Goal: Information Seeking & Learning: Learn about a topic

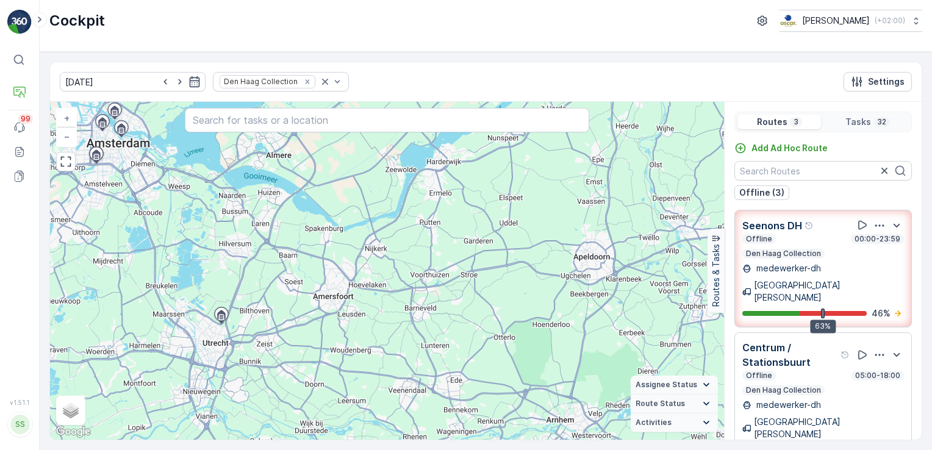
scroll to position [38, 0]
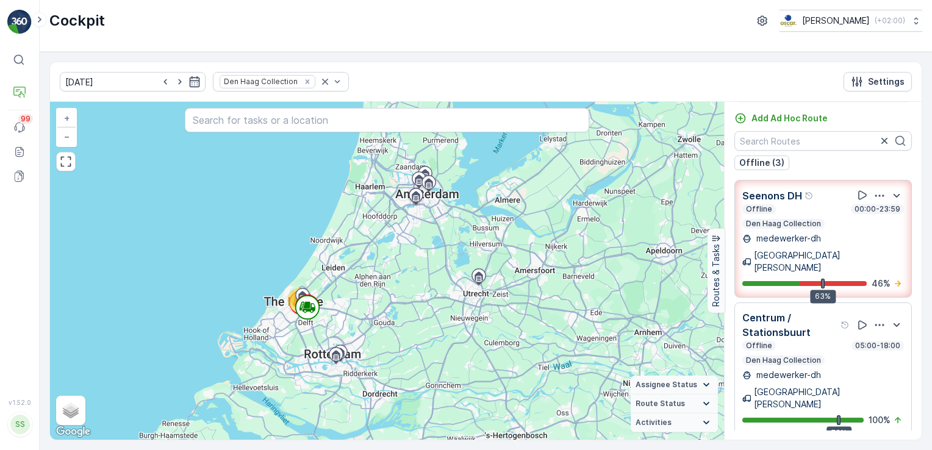
scroll to position [38, 0]
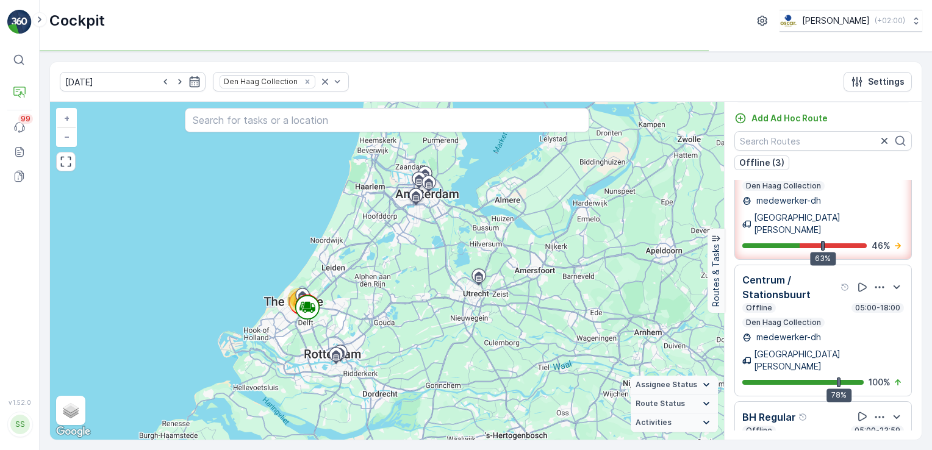
click at [823, 426] on div "Offline 05:00-23:59" at bounding box center [823, 431] width 162 height 10
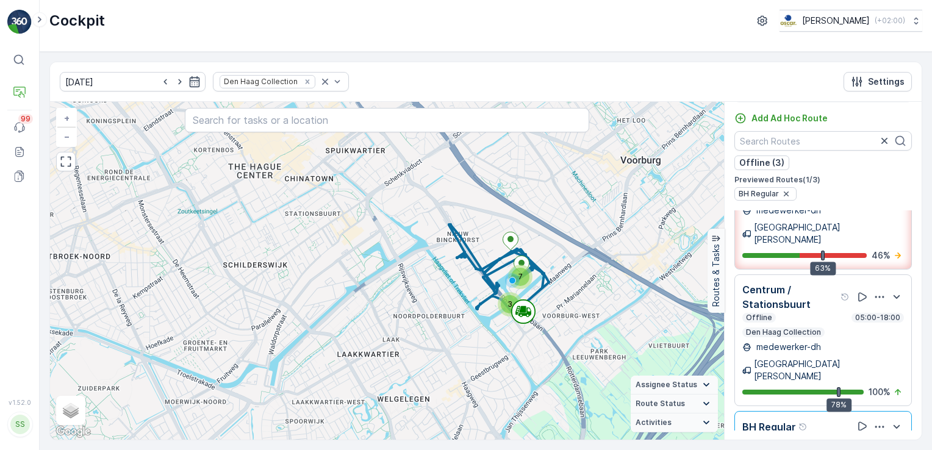
scroll to position [68, 0]
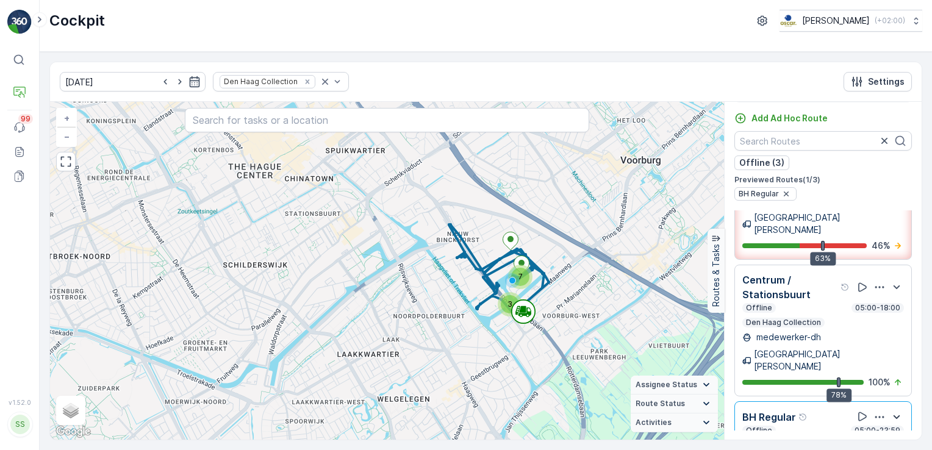
click at [894, 410] on icon "button" at bounding box center [896, 417] width 15 height 15
click at [876, 411] on icon "button" at bounding box center [880, 417] width 12 height 12
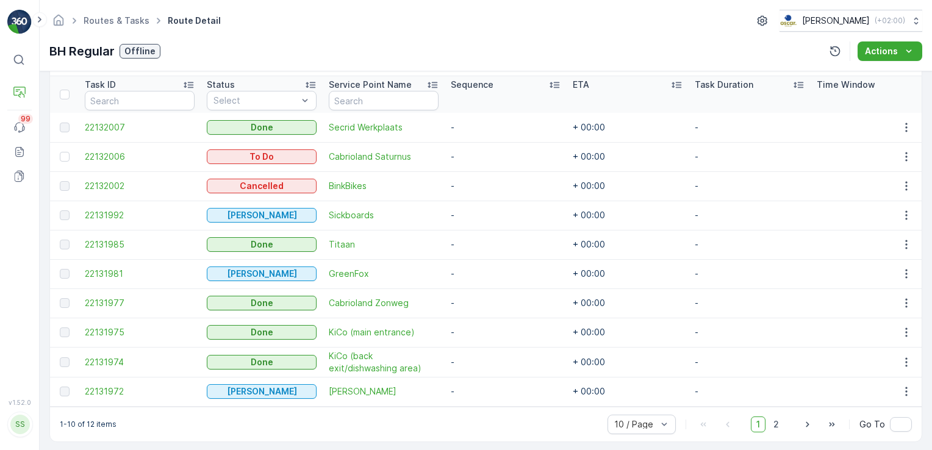
scroll to position [339, 0]
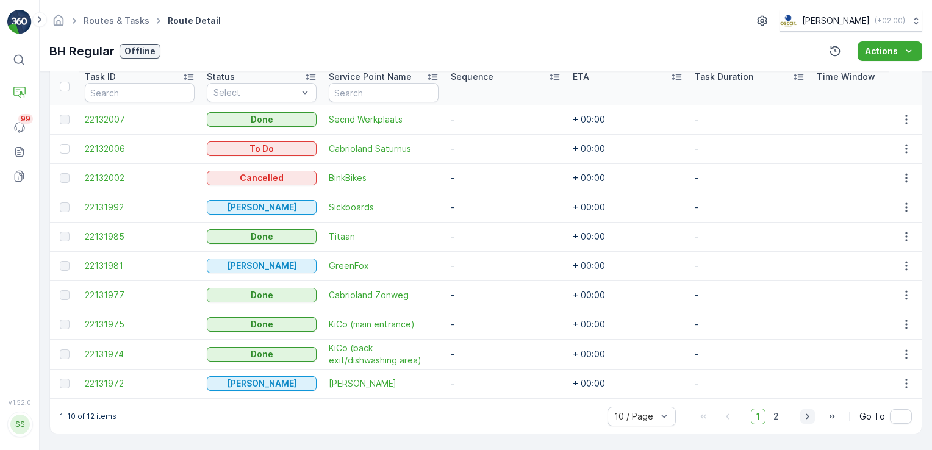
click at [805, 414] on icon "button" at bounding box center [808, 417] width 12 height 12
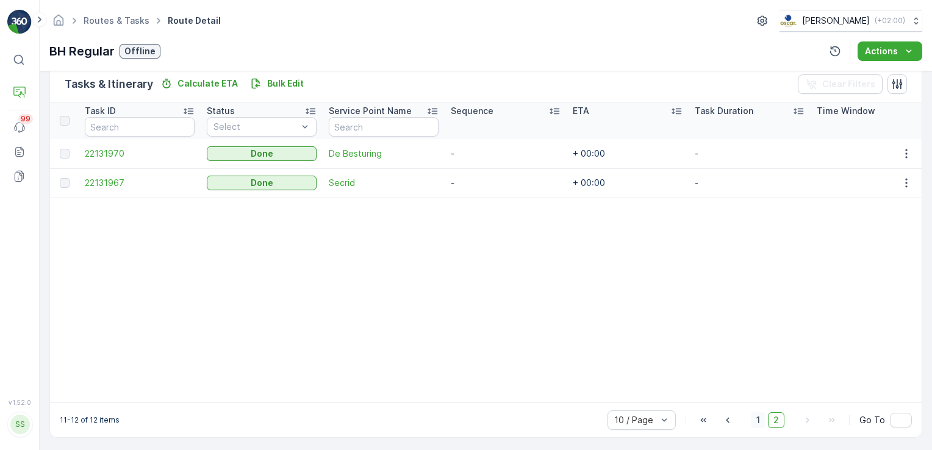
click at [759, 423] on span "1" at bounding box center [758, 420] width 15 height 16
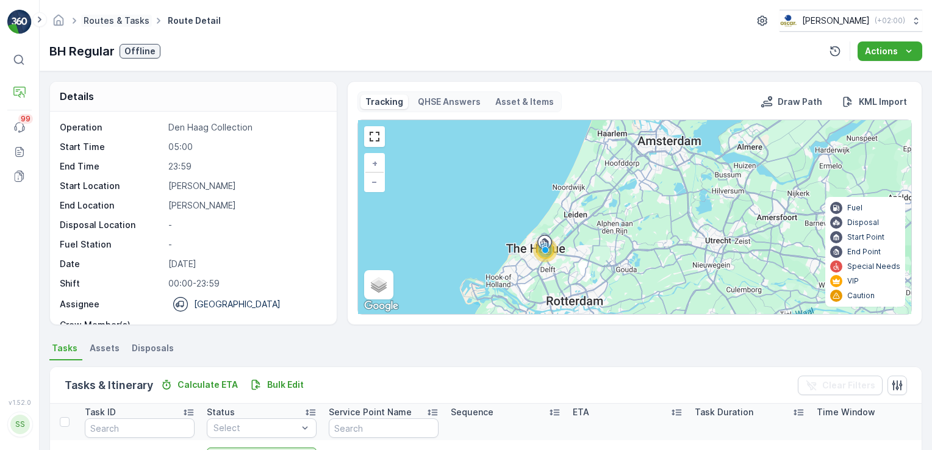
click at [136, 20] on link "Routes & Tasks" at bounding box center [117, 20] width 66 height 10
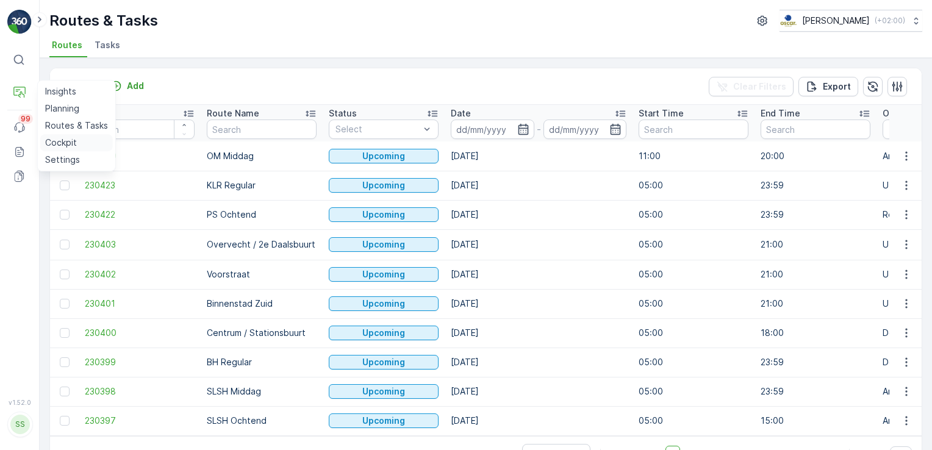
click at [56, 140] on p "Cockpit" at bounding box center [61, 143] width 32 height 12
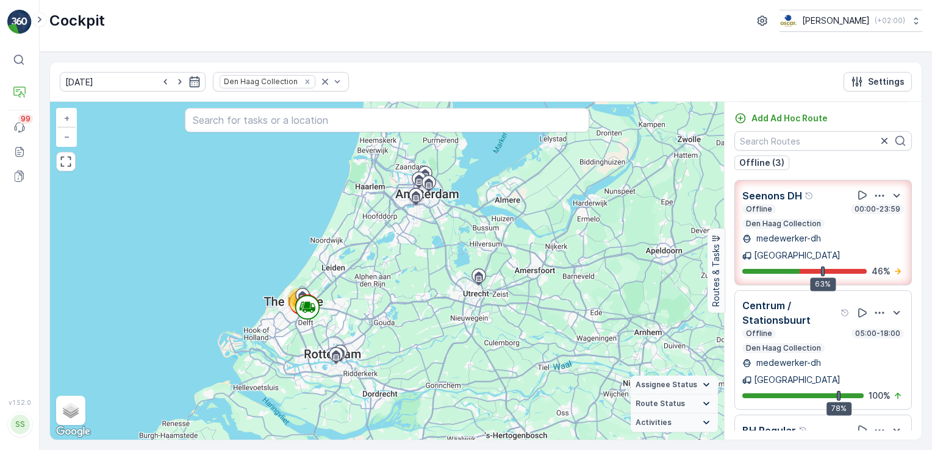
click at [876, 193] on icon "button" at bounding box center [880, 196] width 12 height 12
click at [886, 223] on span "See More Details" at bounding box center [878, 229] width 71 height 12
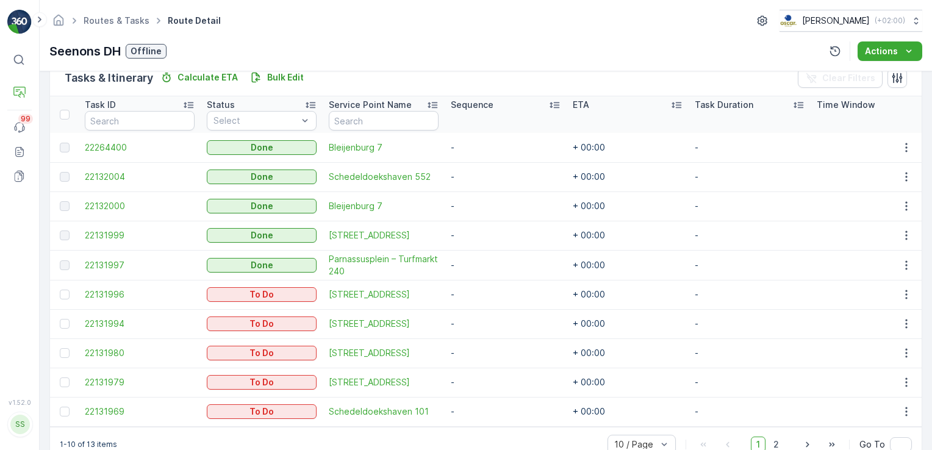
scroll to position [339, 0]
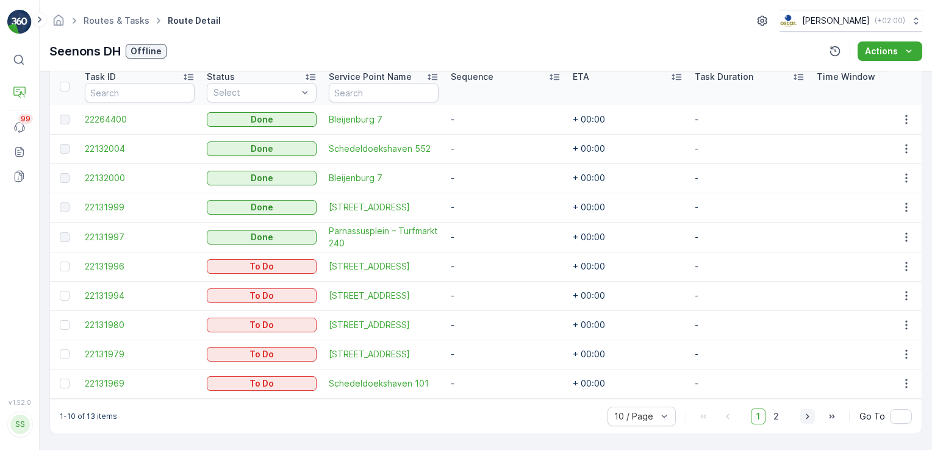
click at [807, 417] on icon "button" at bounding box center [807, 416] width 3 height 5
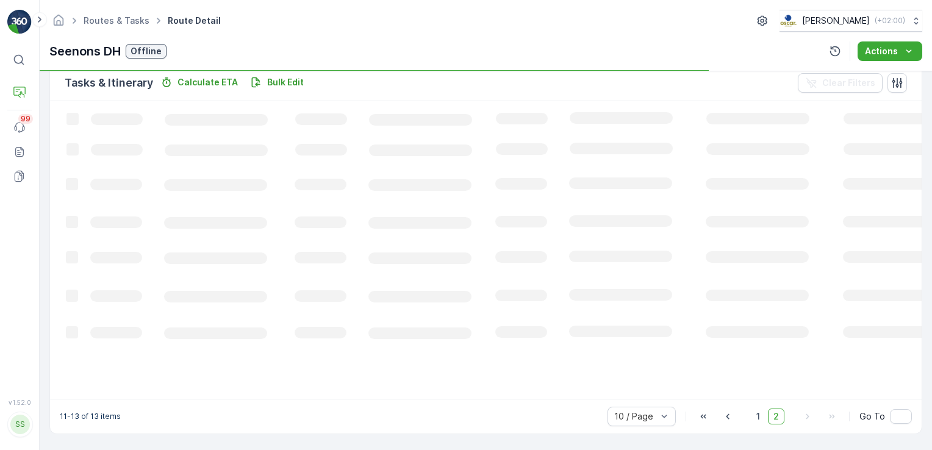
scroll to position [301, 0]
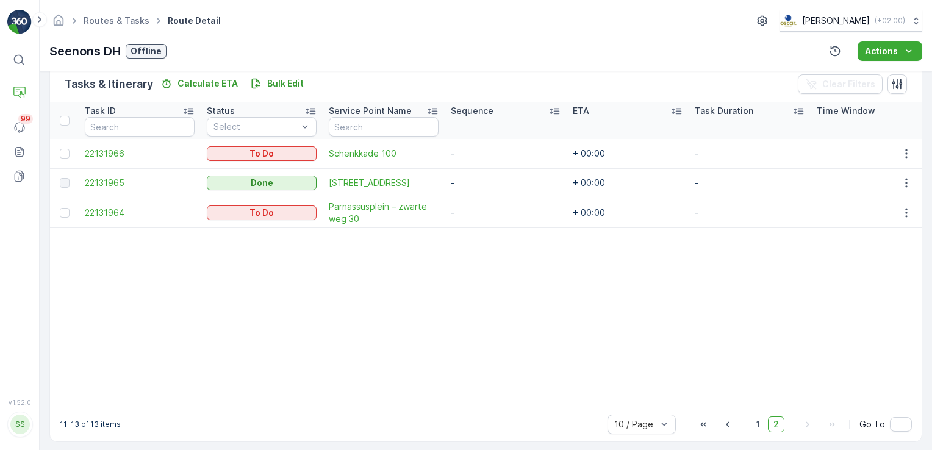
click at [22, 61] on icon at bounding box center [19, 60] width 10 height 10
click at [23, 60] on icon at bounding box center [19, 60] width 12 height 12
click at [56, 23] on icon "Homepage" at bounding box center [59, 19] width 10 height 11
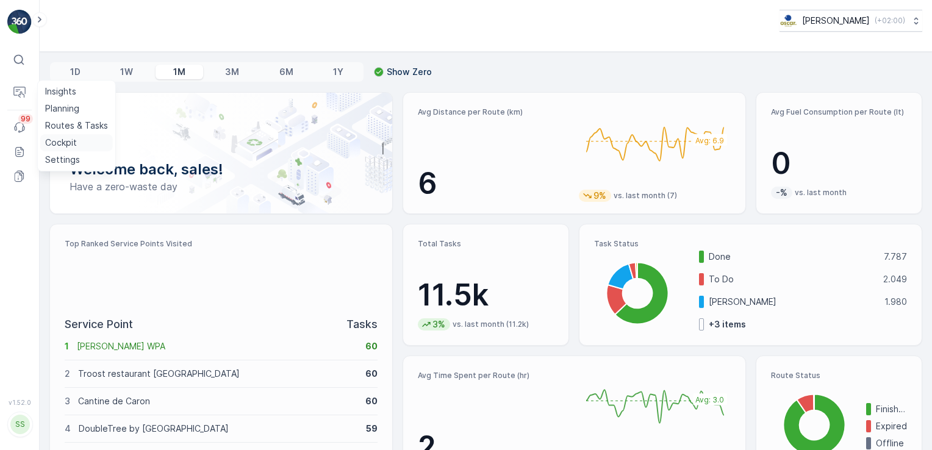
click at [56, 140] on p "Cockpit" at bounding box center [61, 143] width 32 height 12
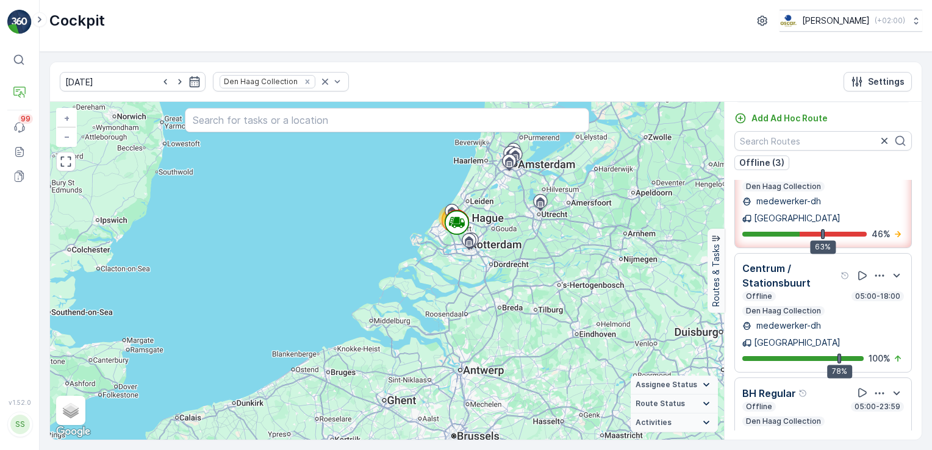
scroll to position [38, 0]
click at [876, 387] on icon "button" at bounding box center [880, 393] width 12 height 12
click at [887, 420] on span "See More Details" at bounding box center [878, 426] width 71 height 12
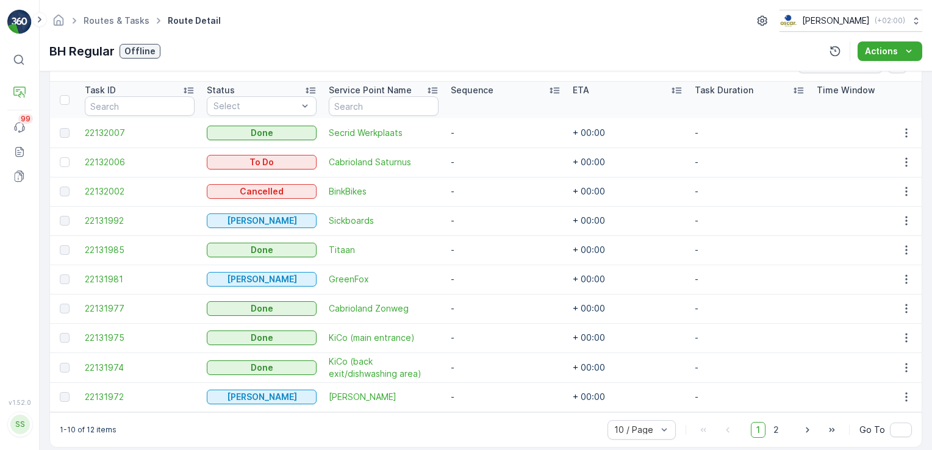
scroll to position [339, 0]
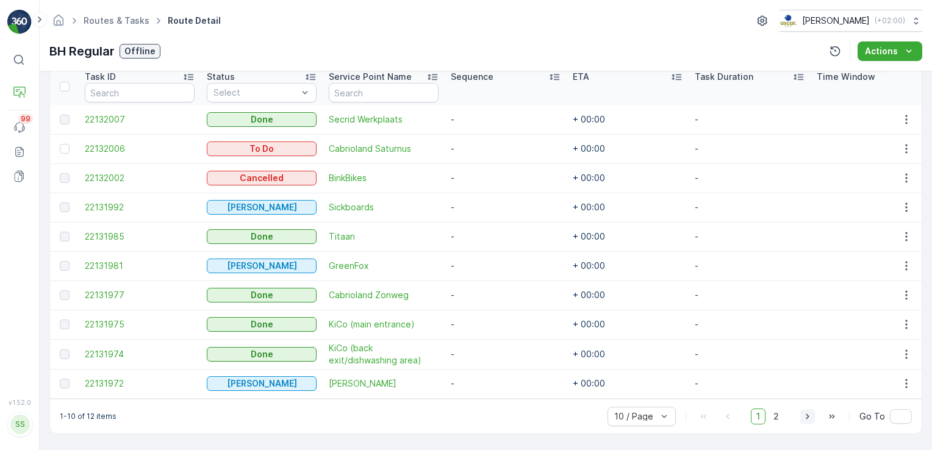
click at [806, 414] on icon "button" at bounding box center [808, 417] width 12 height 12
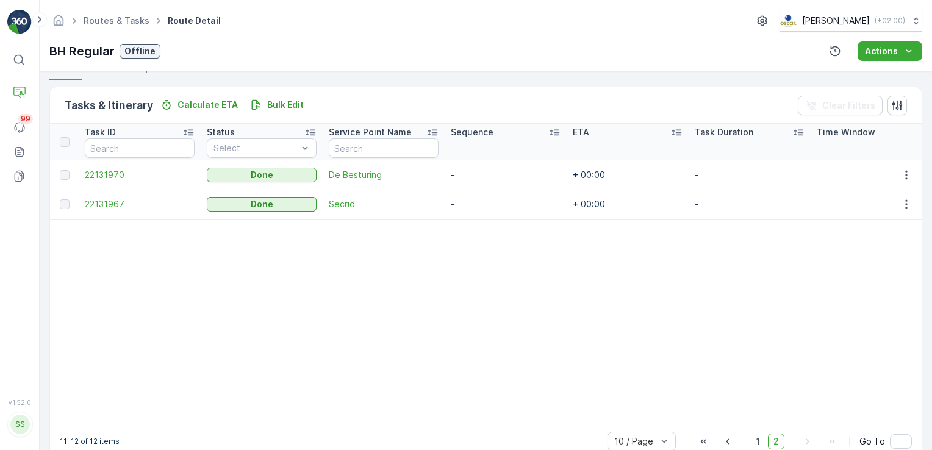
scroll to position [309, 0]
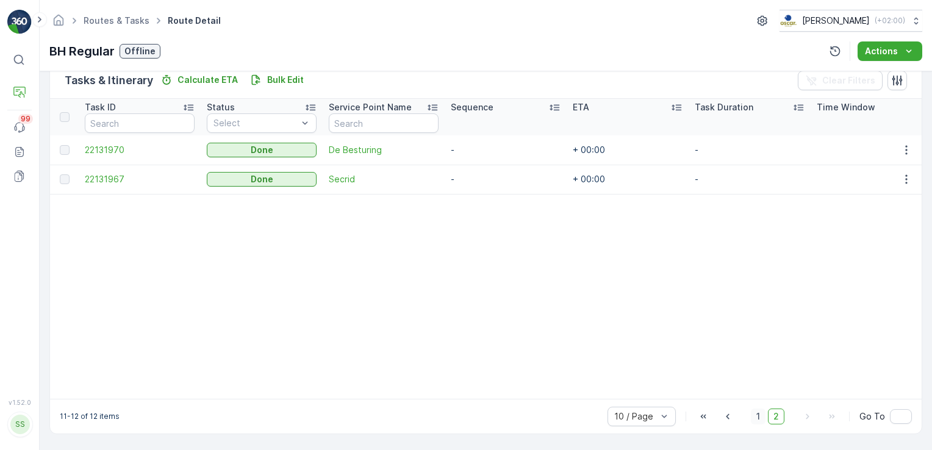
click at [761, 417] on span "1" at bounding box center [758, 417] width 15 height 16
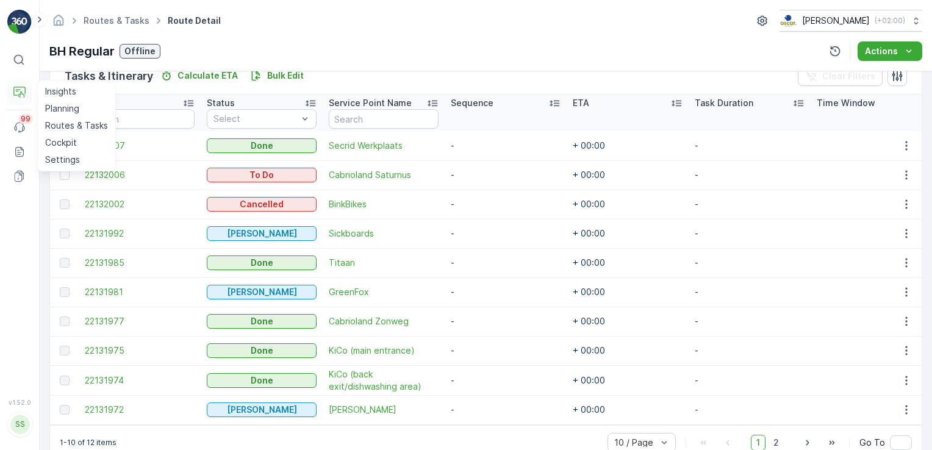
click at [20, 91] on icon at bounding box center [19, 93] width 12 height 12
click at [62, 138] on p "Cockpit" at bounding box center [61, 143] width 32 height 12
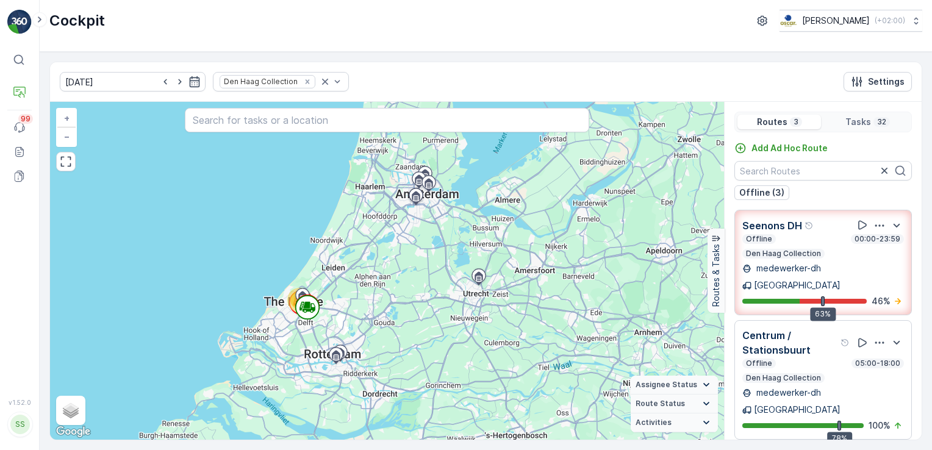
click at [874, 337] on icon "button" at bounding box center [880, 343] width 12 height 12
click at [875, 371] on span "See More Details" at bounding box center [878, 377] width 71 height 12
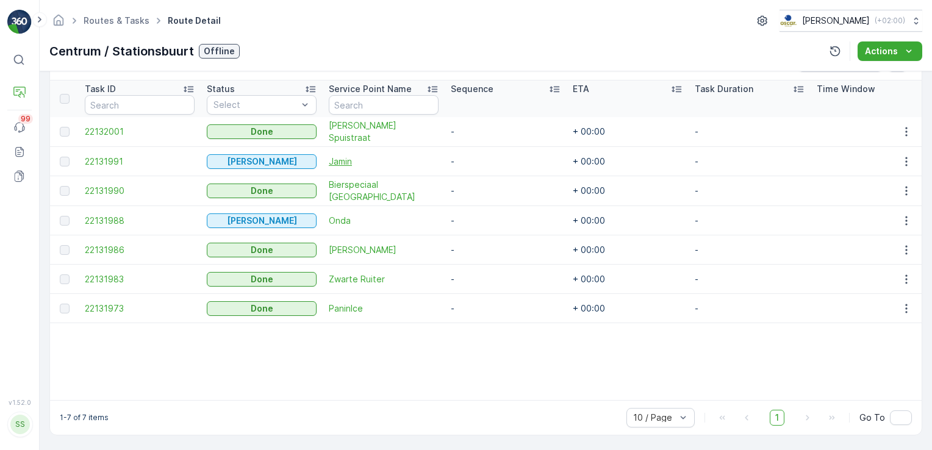
scroll to position [328, 0]
click at [381, 127] on span "[PERSON_NAME] Spuistraat" at bounding box center [384, 130] width 110 height 24
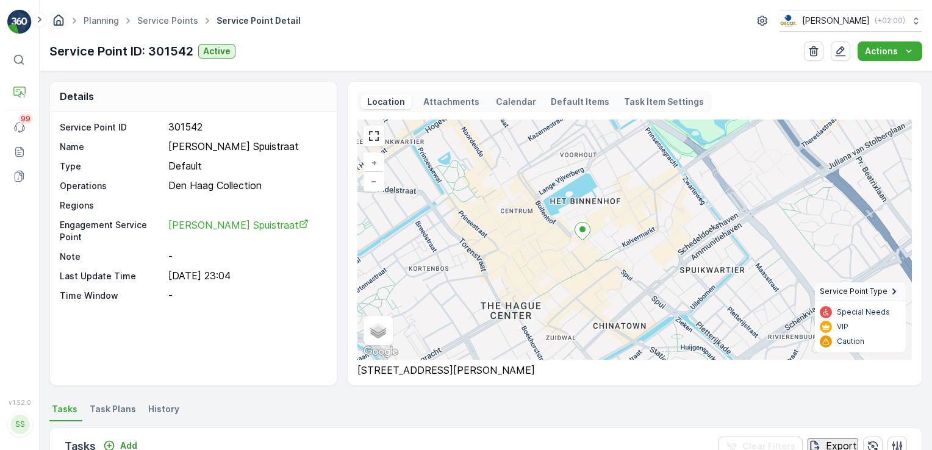
click at [62, 18] on icon "Homepage" at bounding box center [58, 19] width 13 height 13
